Goal: Information Seeking & Learning: Learn about a topic

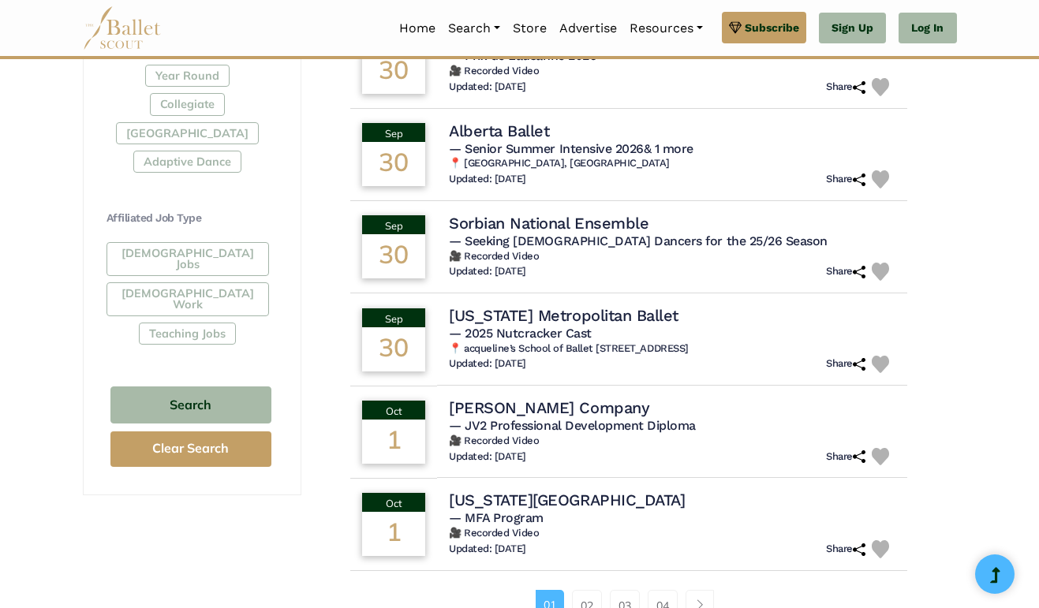
scroll to position [871, 0]
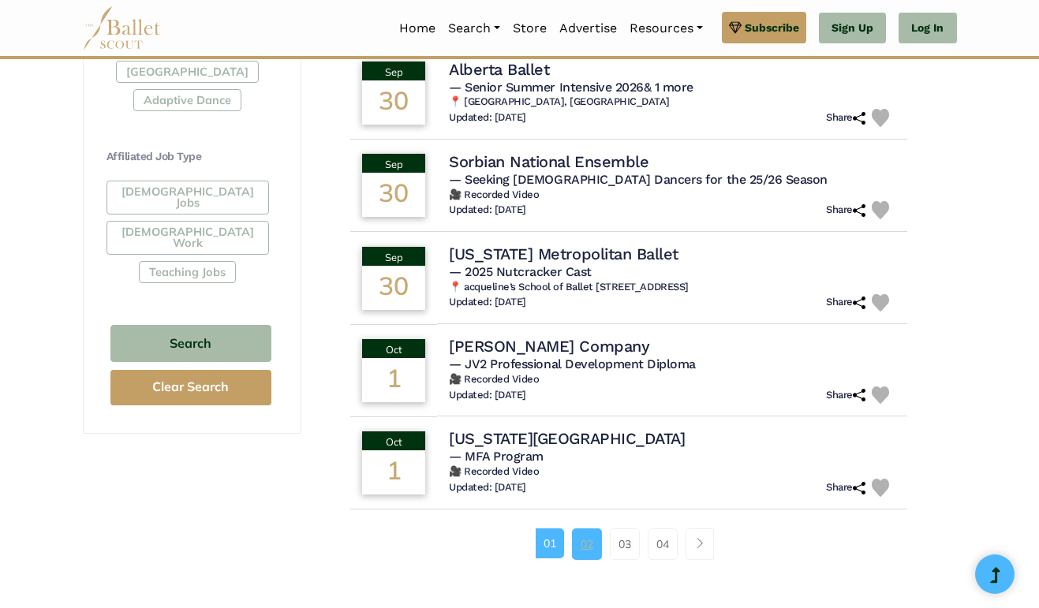
click at [588, 531] on link "02" at bounding box center [587, 544] width 30 height 32
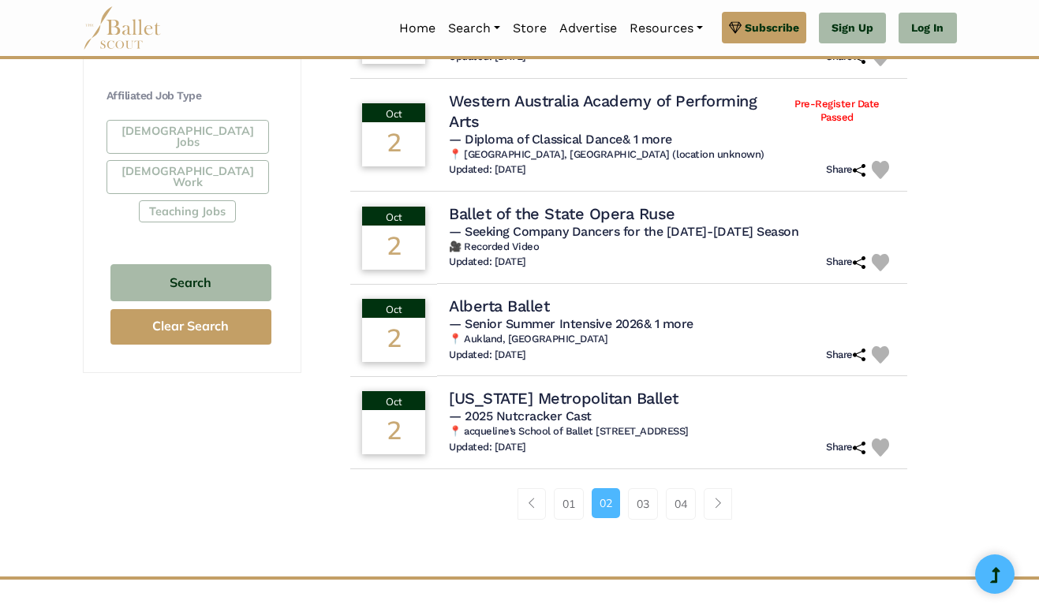
scroll to position [960, 0]
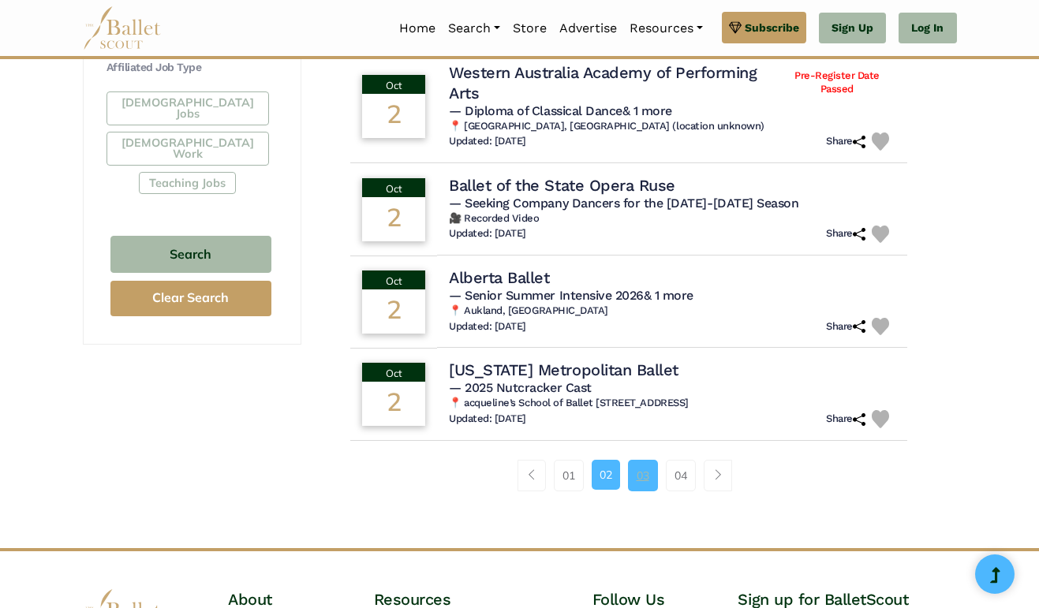
click at [640, 460] on link "03" at bounding box center [643, 476] width 30 height 32
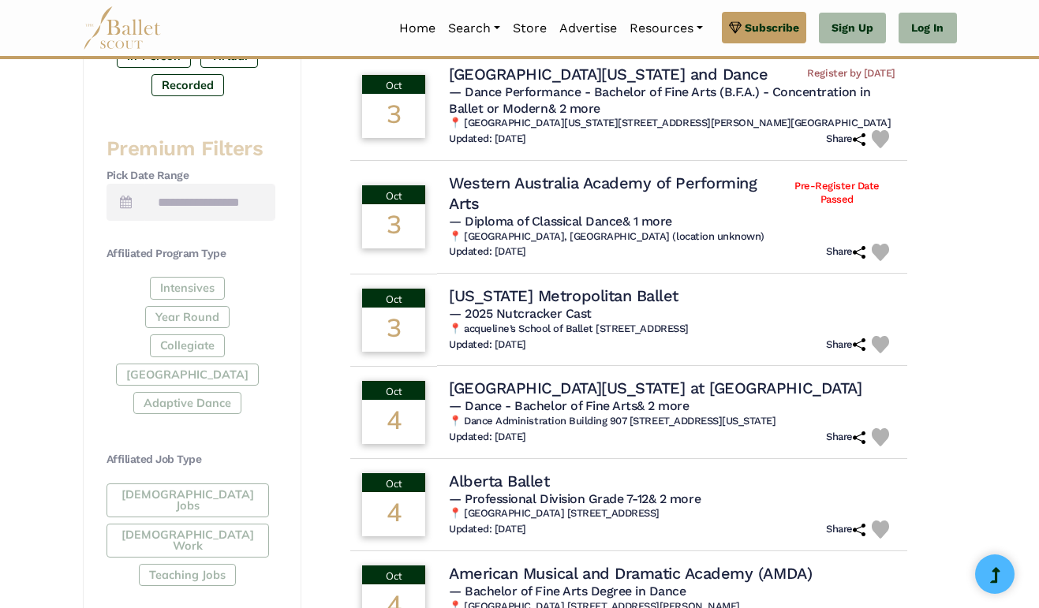
scroll to position [561, 0]
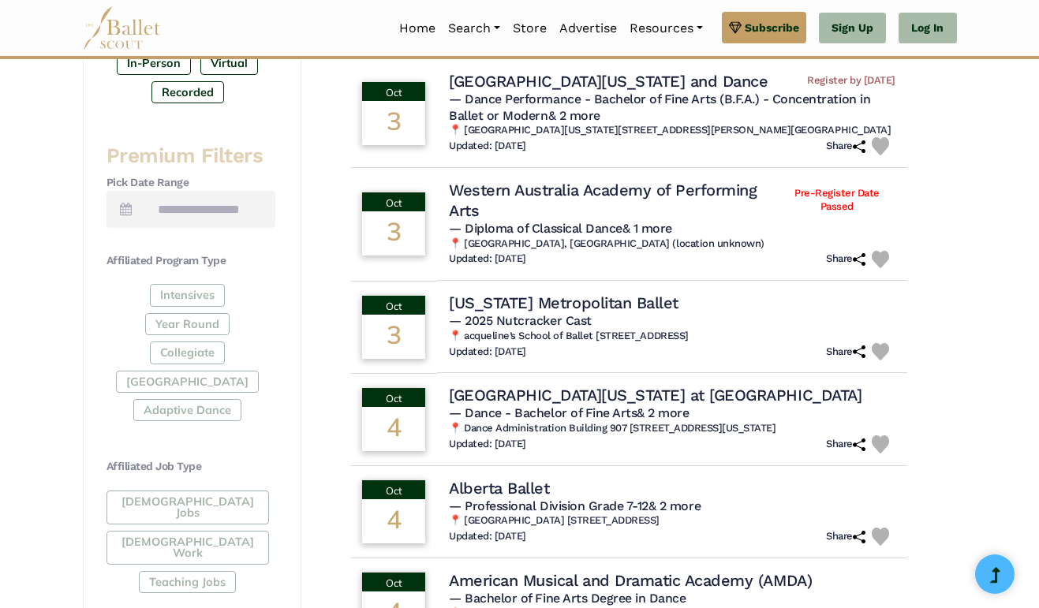
click at [121, 203] on icon at bounding box center [126, 209] width 12 height 13
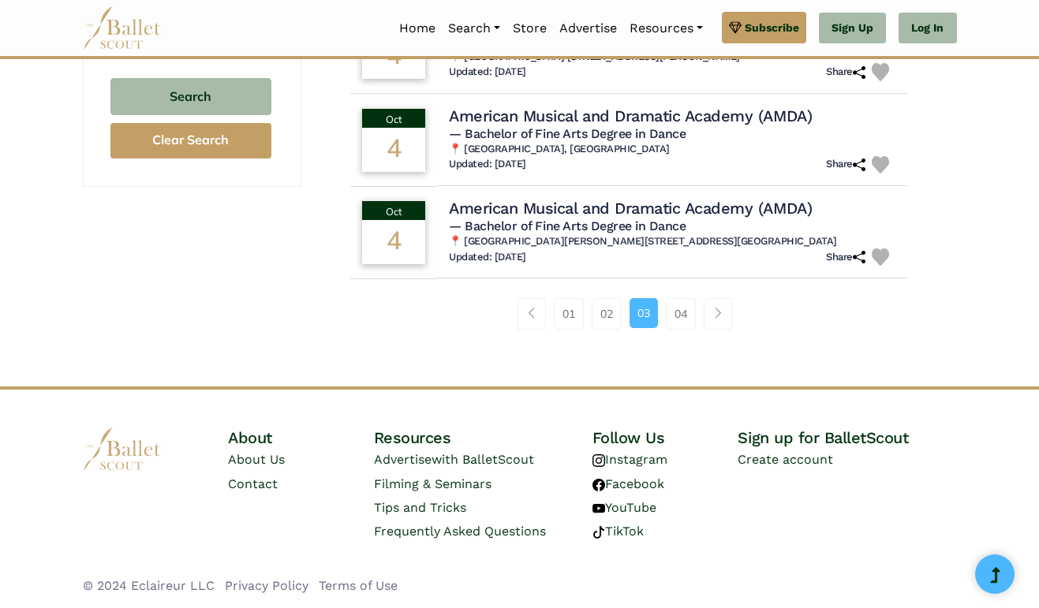
scroll to position [1125, 0]
click at [684, 313] on link "04" at bounding box center [681, 314] width 30 height 32
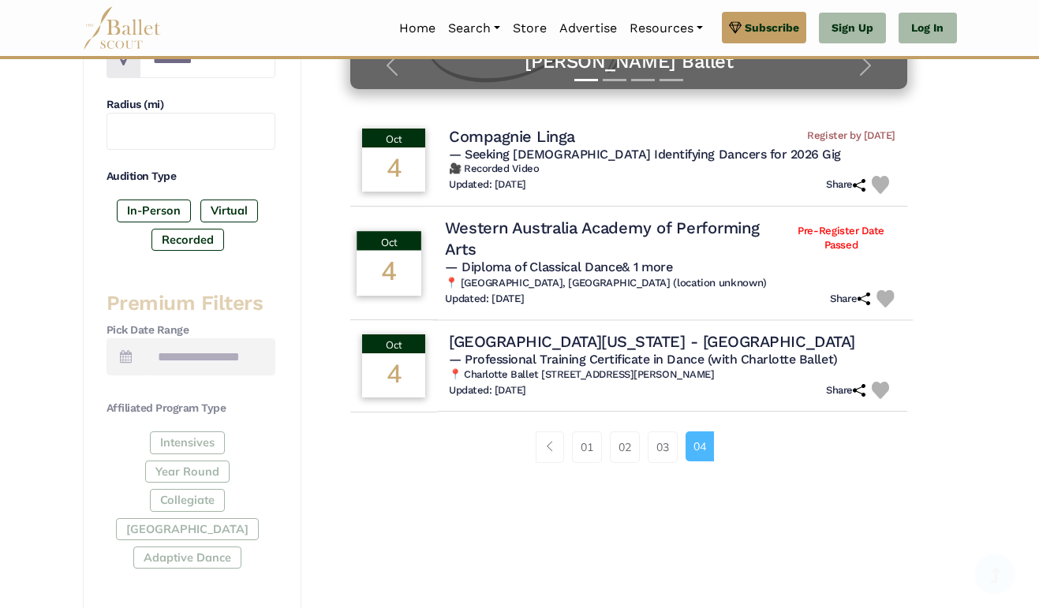
scroll to position [470, 0]
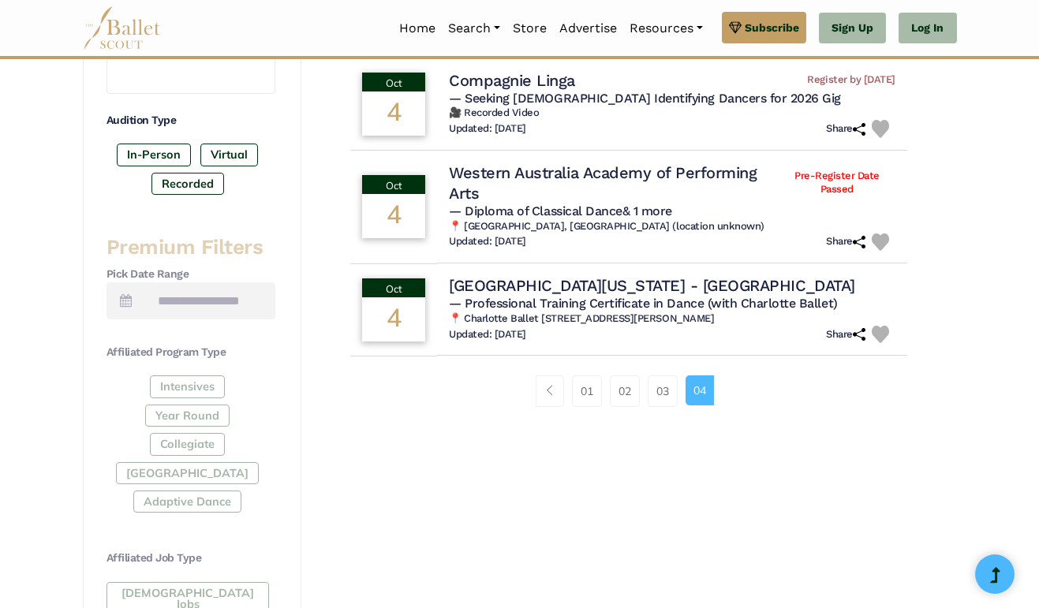
click at [734, 390] on div "01 02 03 04" at bounding box center [628, 391] width 605 height 32
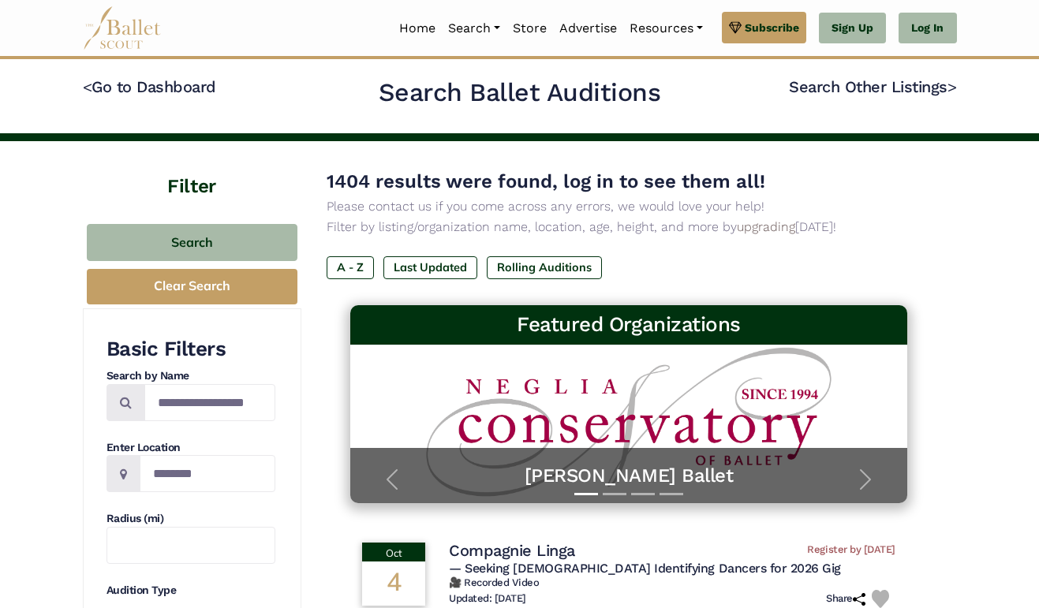
scroll to position [0, 0]
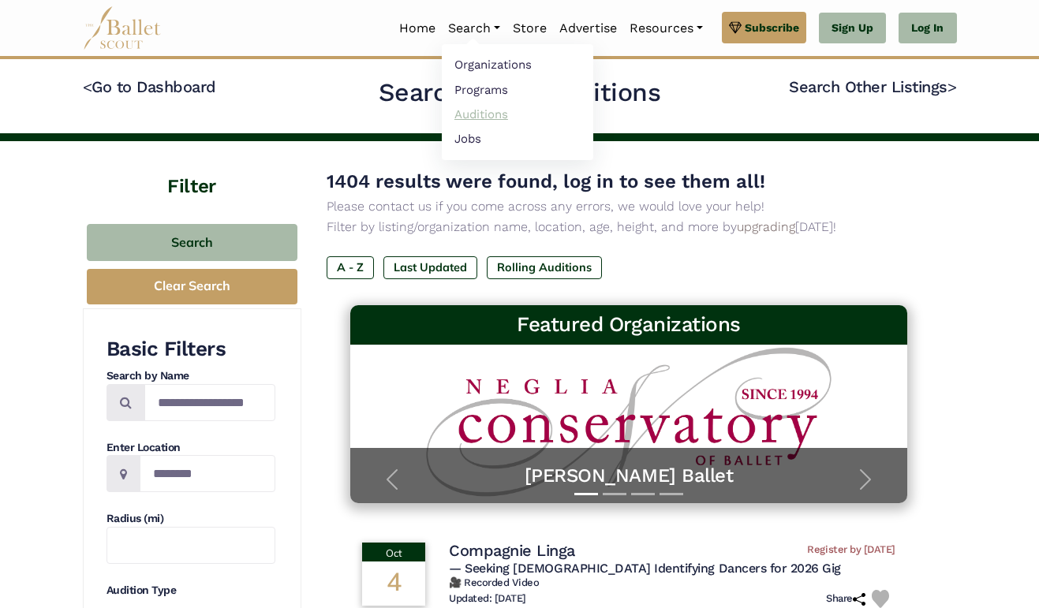
click at [479, 108] on link "Auditions" at bounding box center [517, 114] width 151 height 24
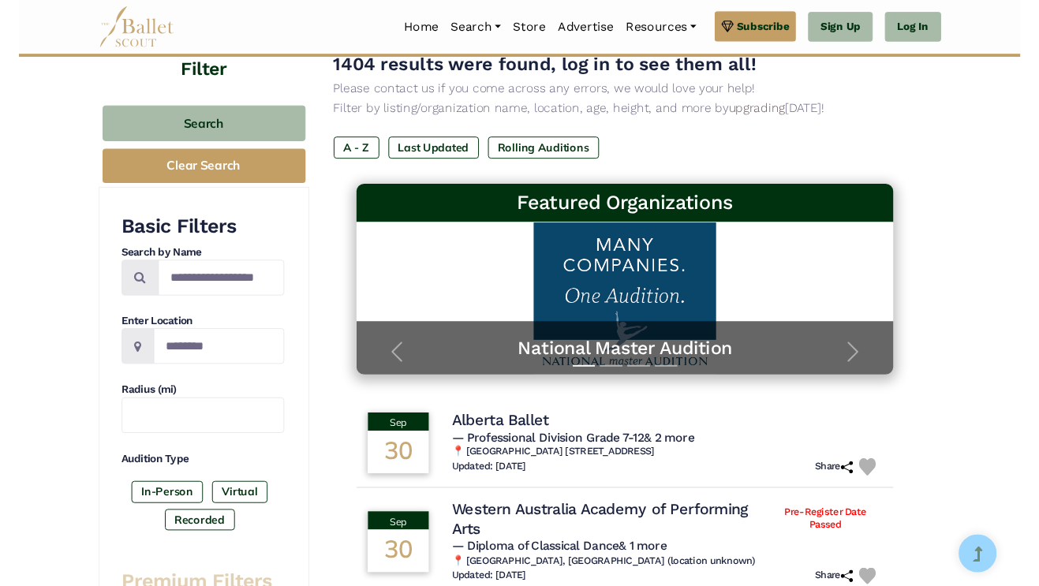
scroll to position [130, 0]
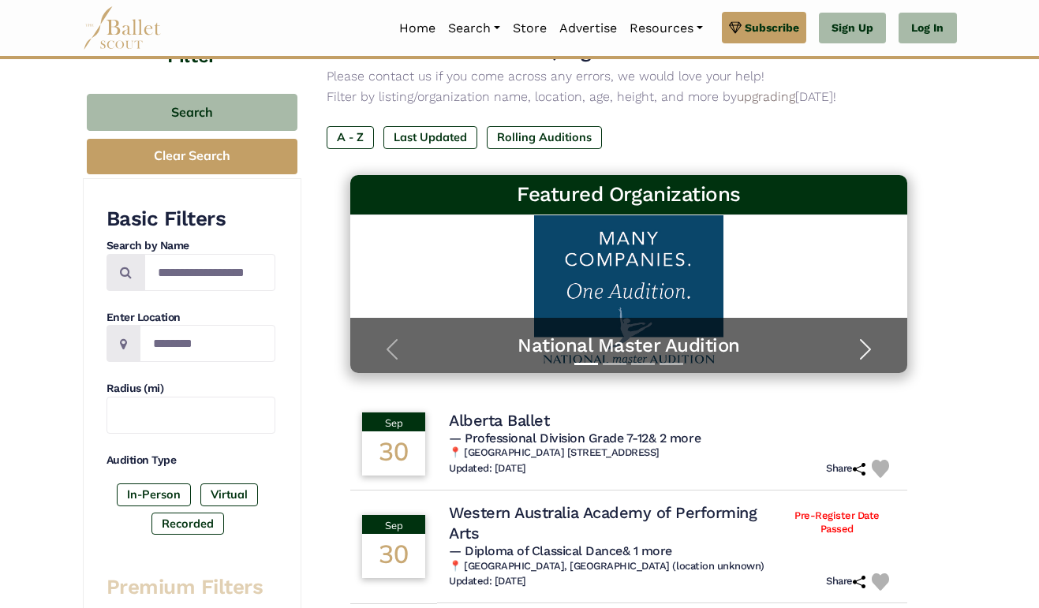
click at [862, 341] on span "button" at bounding box center [864, 349] width 25 height 25
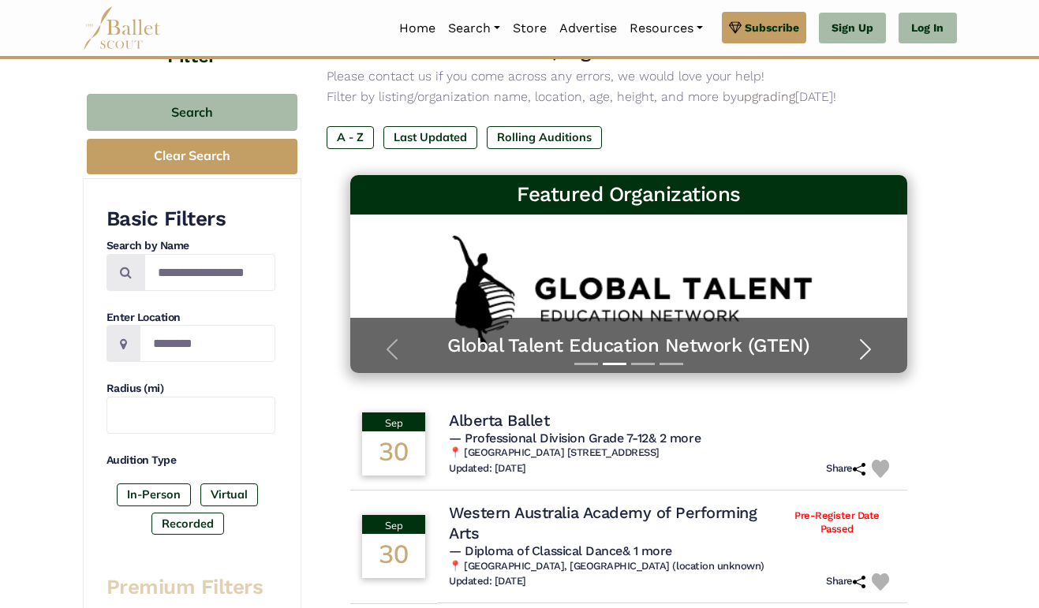
click at [863, 344] on span "button" at bounding box center [864, 349] width 25 height 25
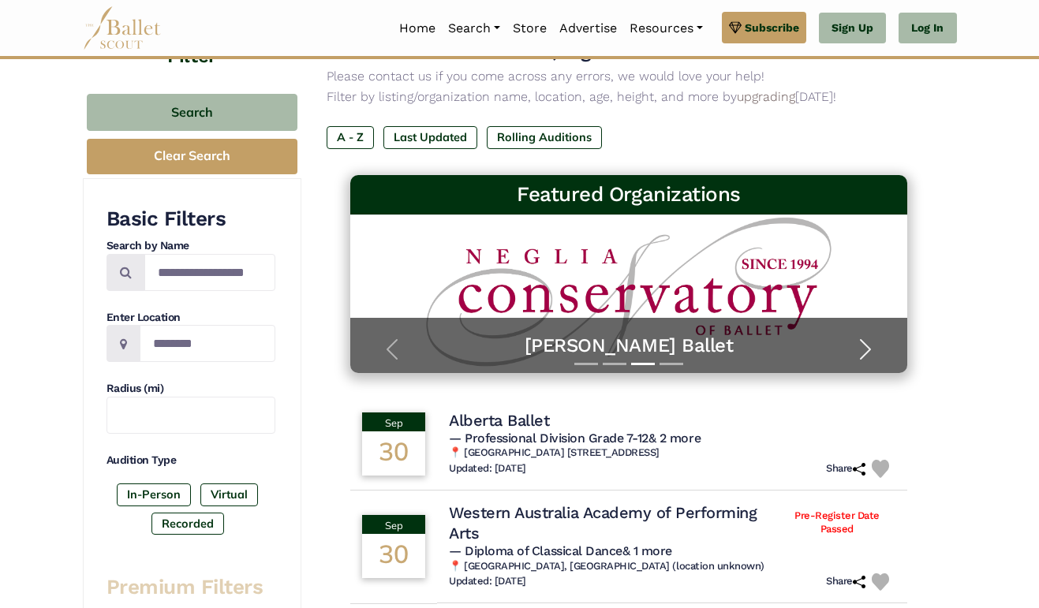
click at [864, 344] on span "button" at bounding box center [864, 349] width 25 height 25
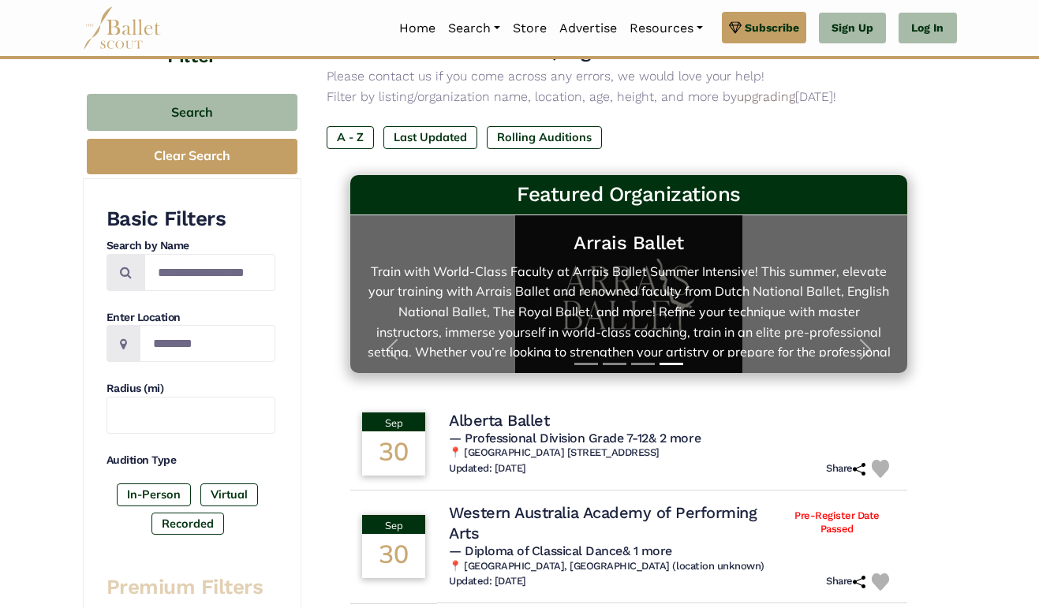
click at [646, 302] on link "Arrais Ballet Train with World-Class Faculty at Arrais Ballet Summer Intensive!…" at bounding box center [628, 294] width 525 height 126
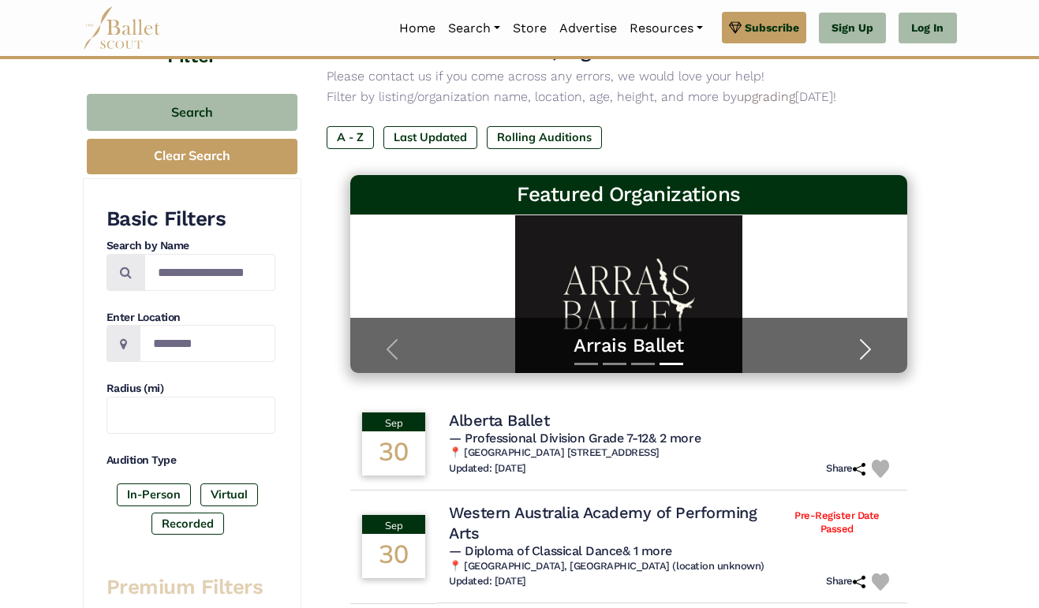
click at [867, 345] on span "button" at bounding box center [864, 349] width 25 height 25
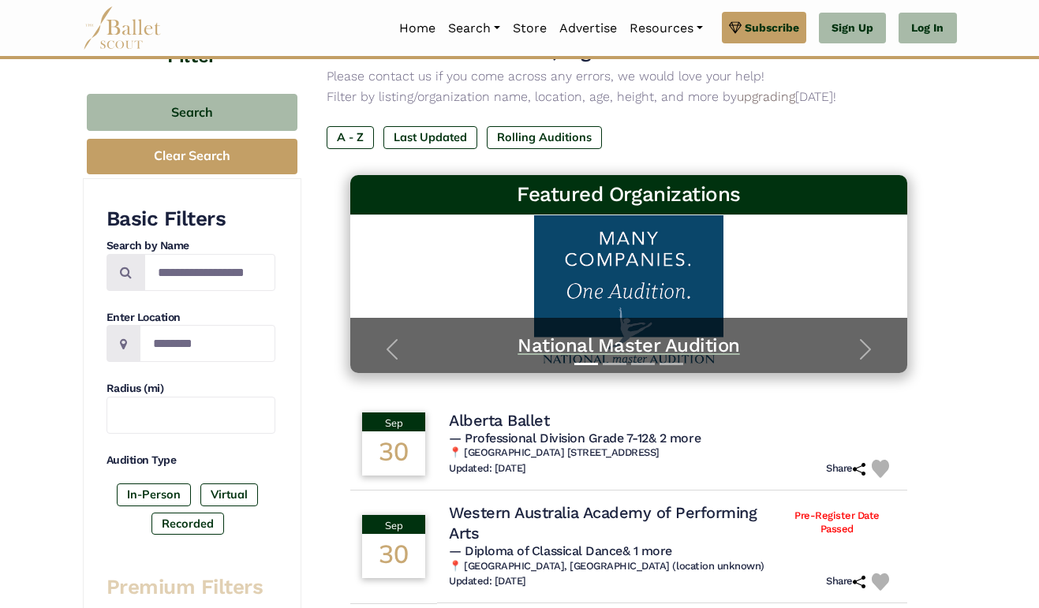
click at [668, 337] on h5 "National Master Audition" at bounding box center [628, 346] width 525 height 24
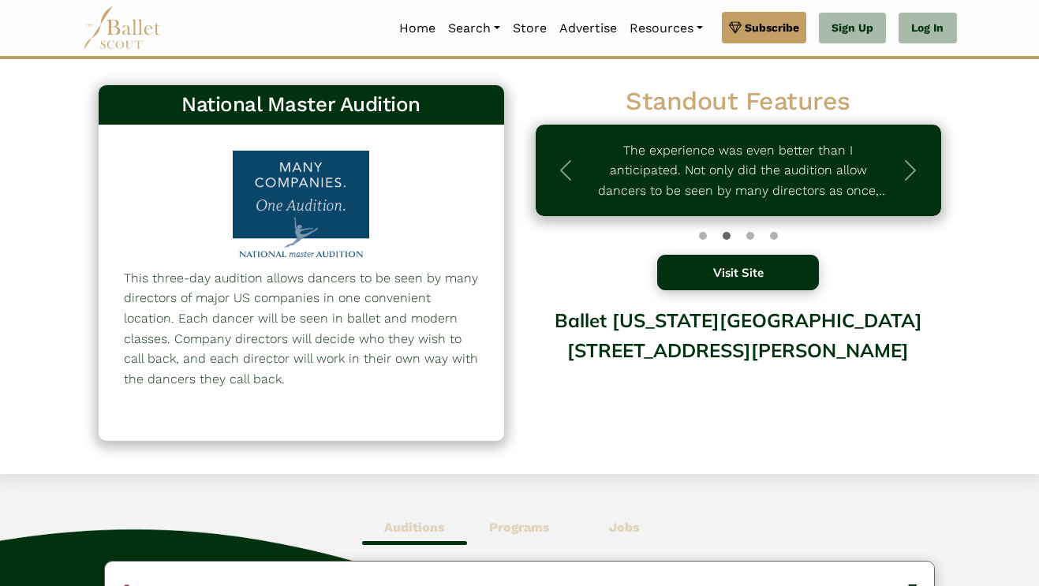
click at [740, 282] on button "Visit Site" at bounding box center [738, 272] width 162 height 35
click at [409, 21] on link "Home" at bounding box center [417, 28] width 49 height 33
